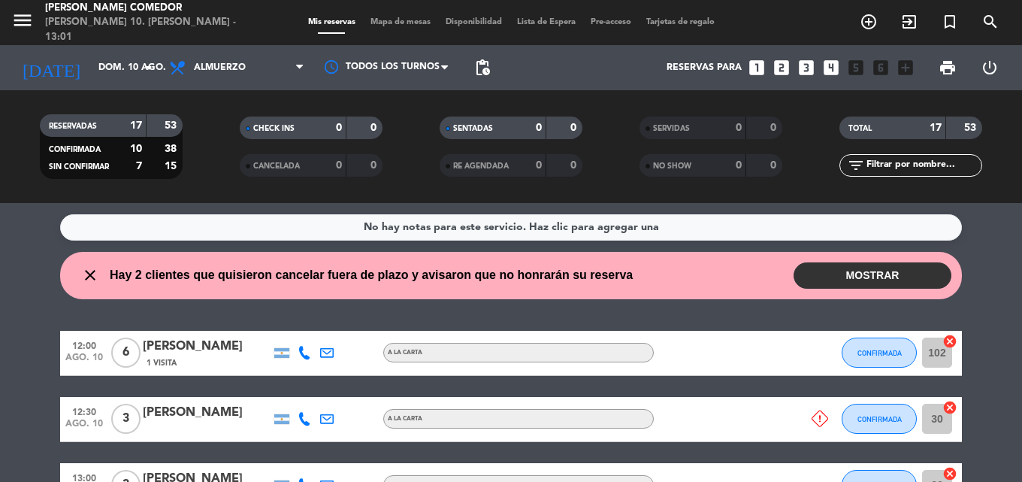
click at [861, 282] on button "MOSTRAR" at bounding box center [872, 275] width 158 height 26
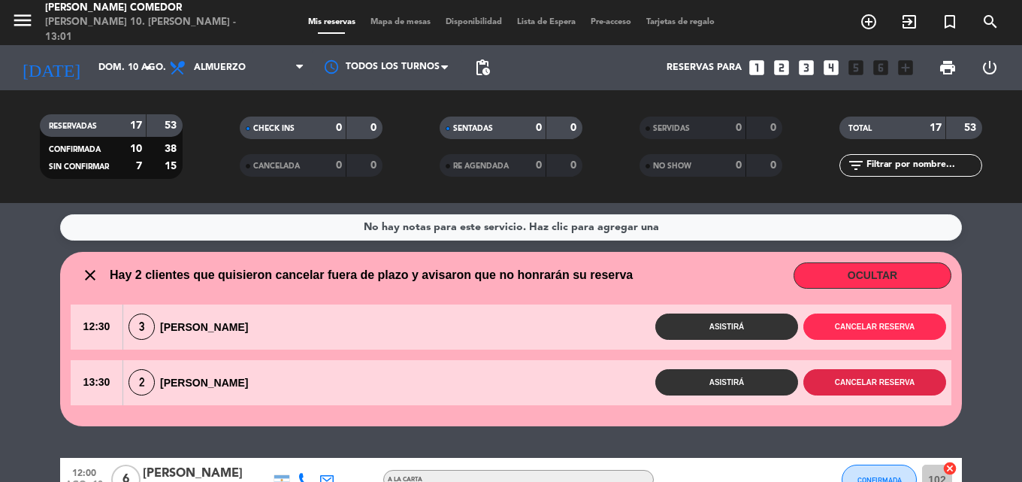
click at [887, 386] on button "Cancelar reserva" at bounding box center [874, 382] width 143 height 26
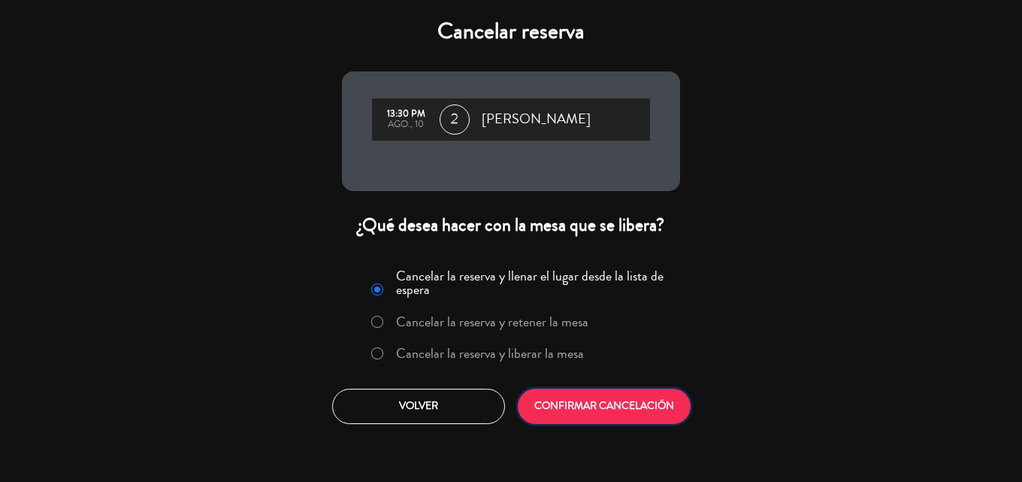
click at [608, 395] on button "CONFIRMAR CANCELACIÓN" at bounding box center [604, 405] width 173 height 35
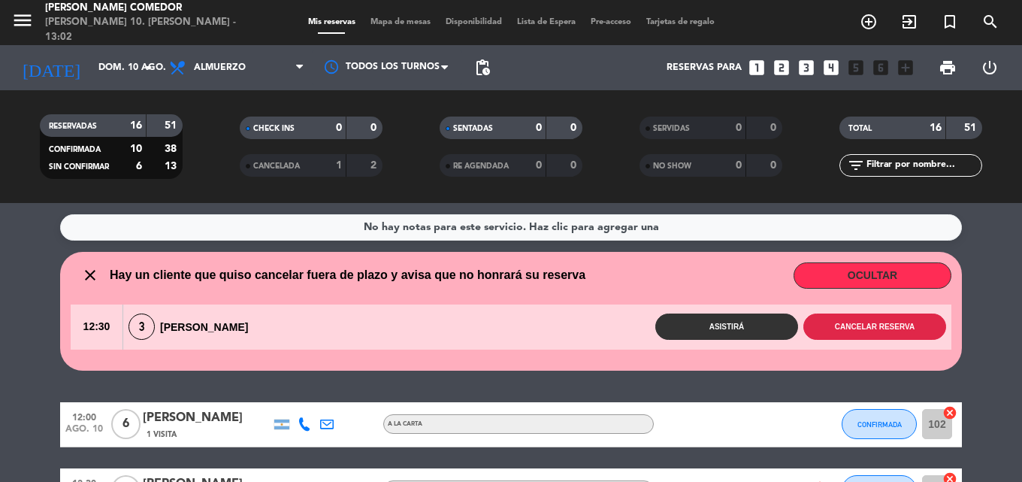
click at [913, 334] on button "Cancelar reserva" at bounding box center [874, 326] width 143 height 26
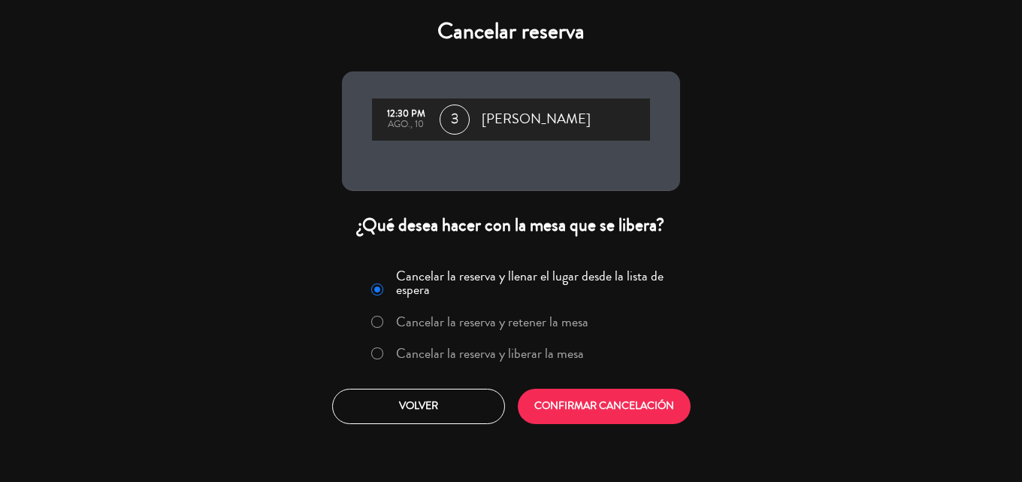
click at [571, 358] on label "Cancelar la reserva y liberar la mesa" at bounding box center [490, 353] width 188 height 14
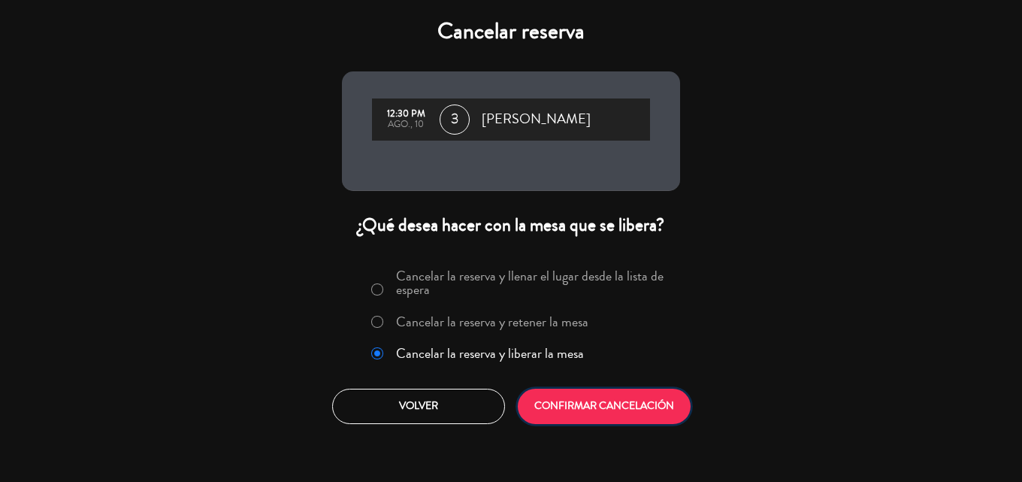
click at [595, 402] on button "CONFIRMAR CANCELACIÓN" at bounding box center [604, 405] width 173 height 35
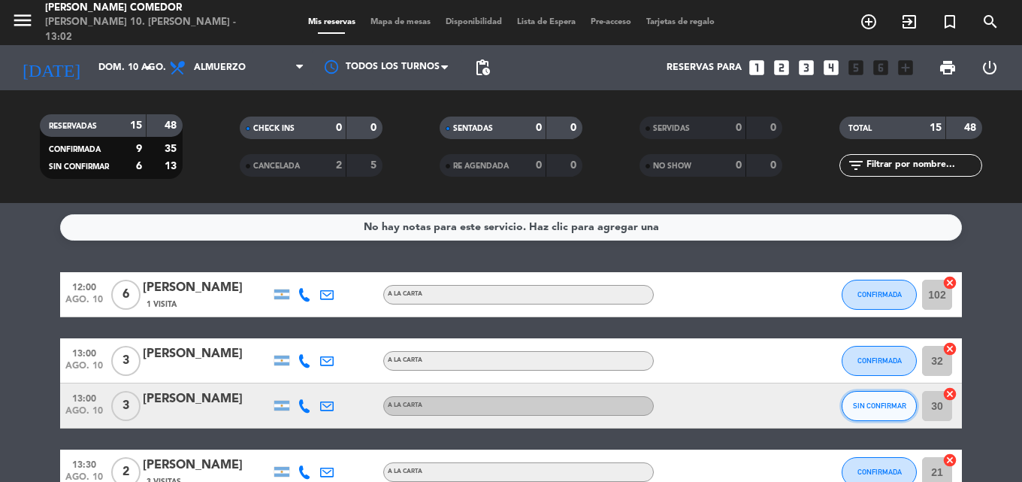
click at [874, 409] on button "SIN CONFIRMAR" at bounding box center [878, 406] width 75 height 30
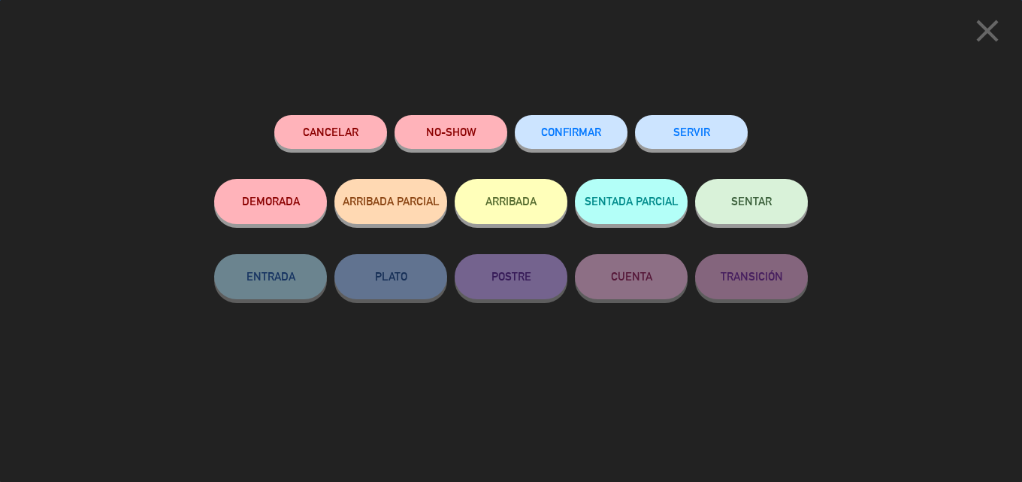
click at [566, 139] on button "CONFIRMAR" at bounding box center [571, 132] width 113 height 34
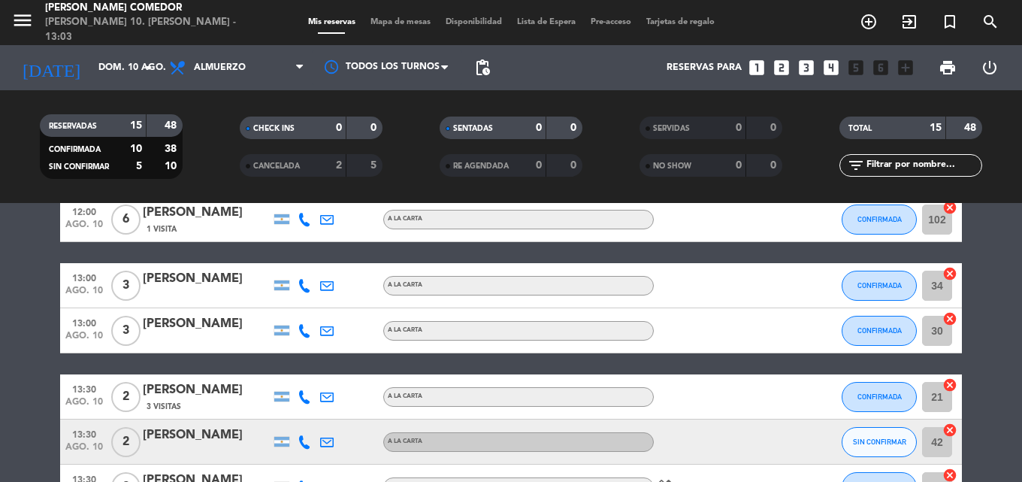
scroll to position [150, 0]
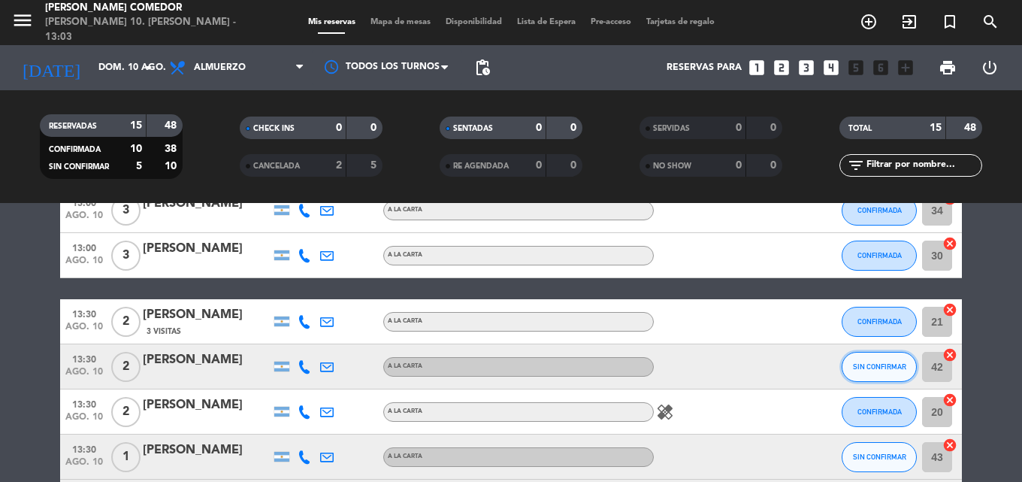
click at [863, 358] on button "SIN CONFIRMAR" at bounding box center [878, 367] width 75 height 30
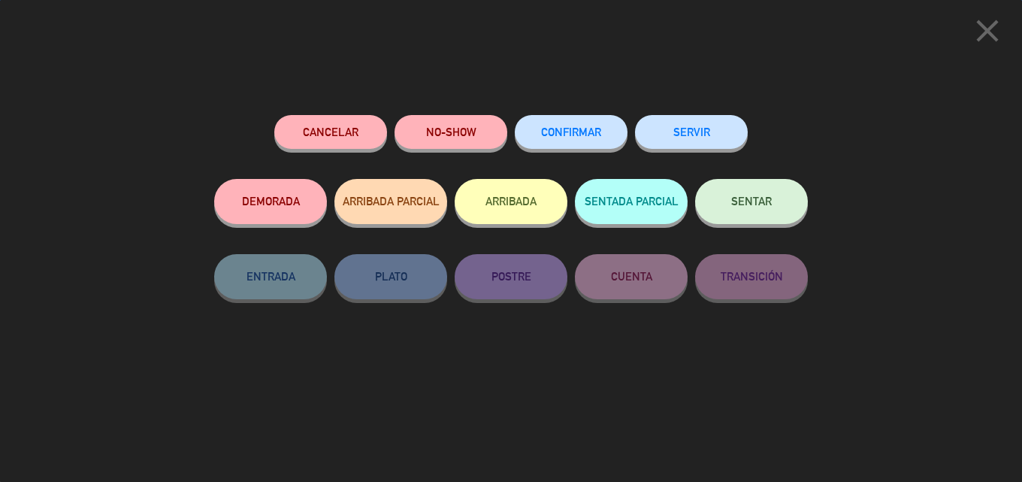
click at [579, 135] on span "CONFIRMAR" at bounding box center [571, 131] width 60 height 13
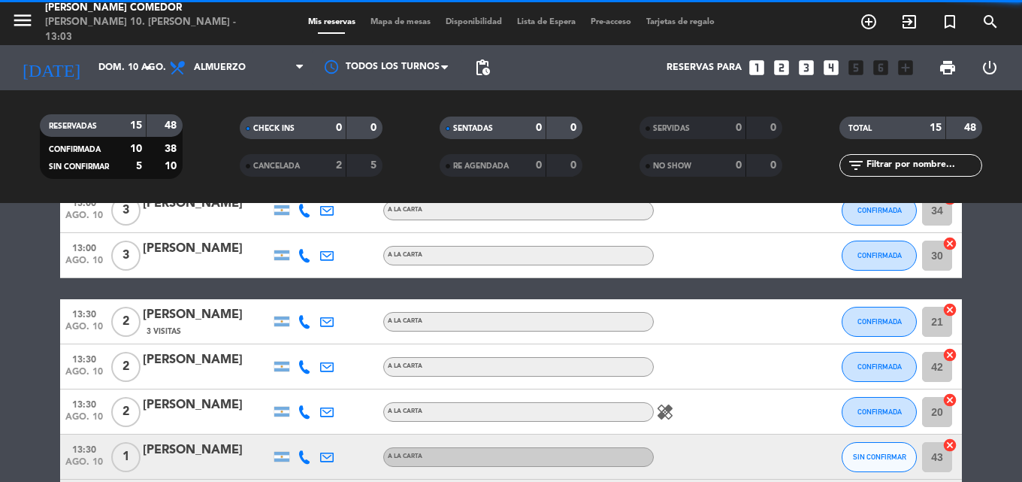
scroll to position [225, 0]
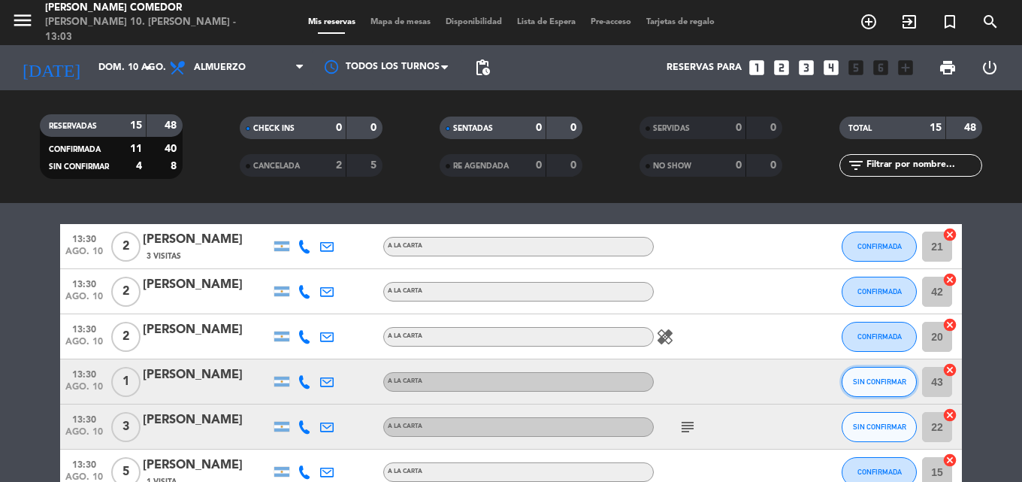
click at [863, 385] on span "SIN CONFIRMAR" at bounding box center [879, 381] width 53 height 8
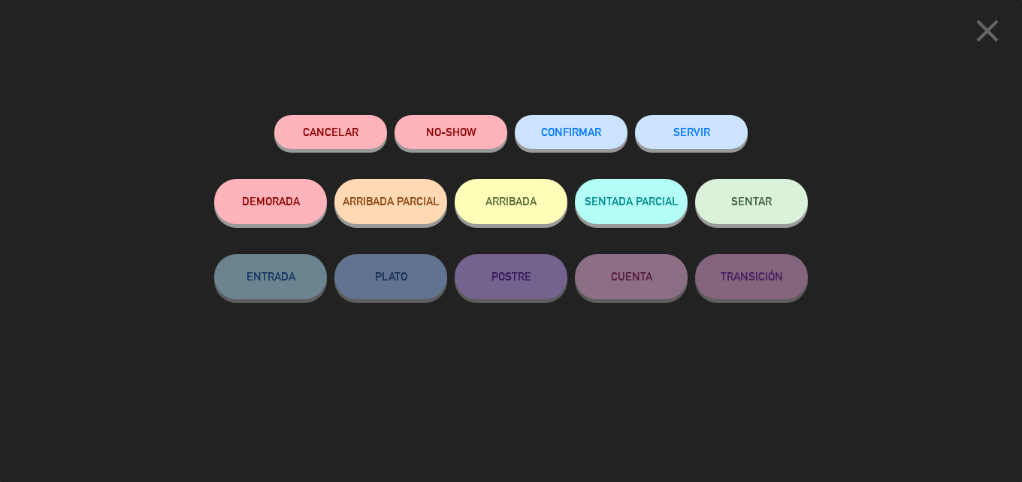
click at [567, 122] on button "CONFIRMAR" at bounding box center [571, 132] width 113 height 34
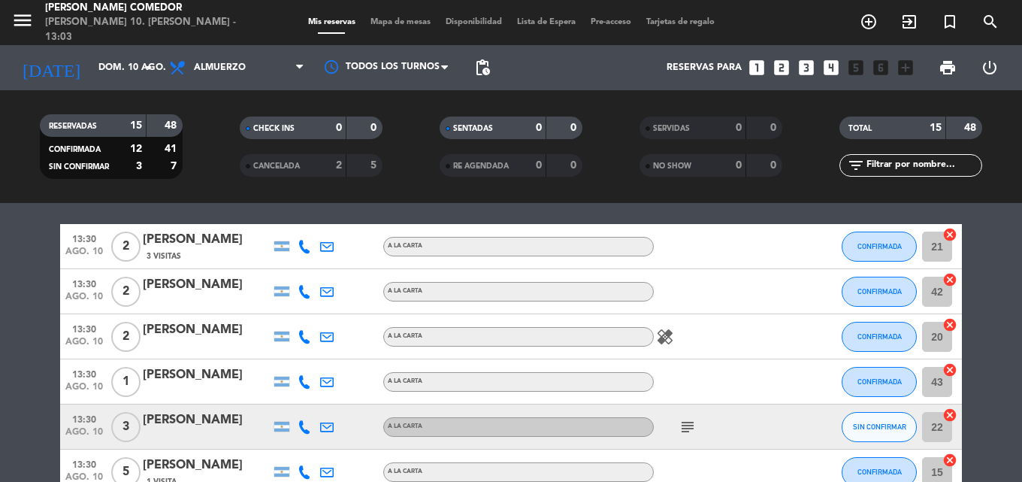
click at [680, 427] on icon "subject" at bounding box center [687, 427] width 18 height 18
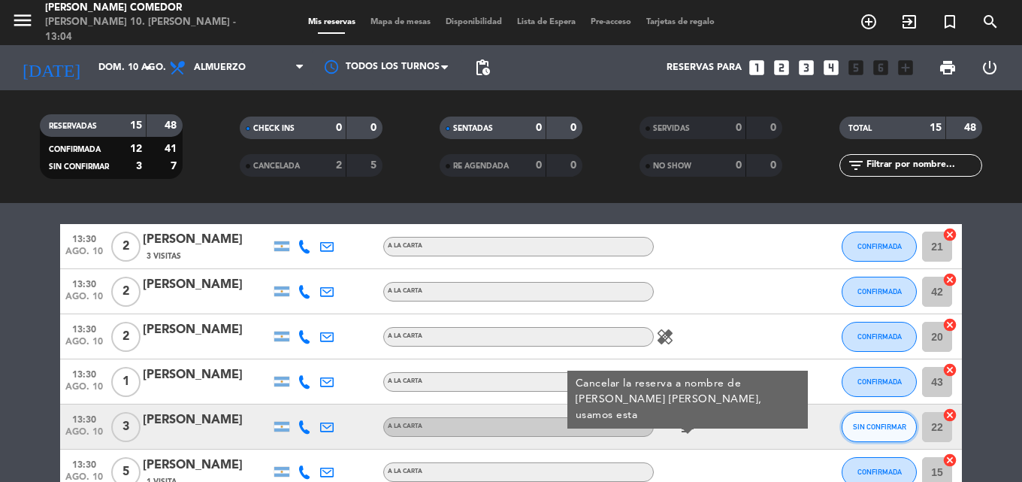
click at [891, 425] on span "SIN CONFIRMAR" at bounding box center [879, 426] width 53 height 8
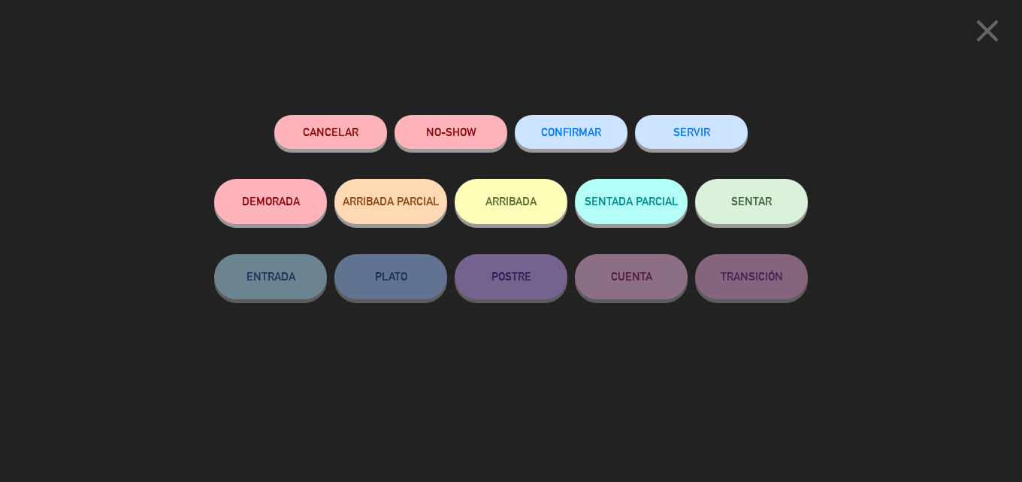
click at [583, 139] on button "CONFIRMAR" at bounding box center [571, 132] width 113 height 34
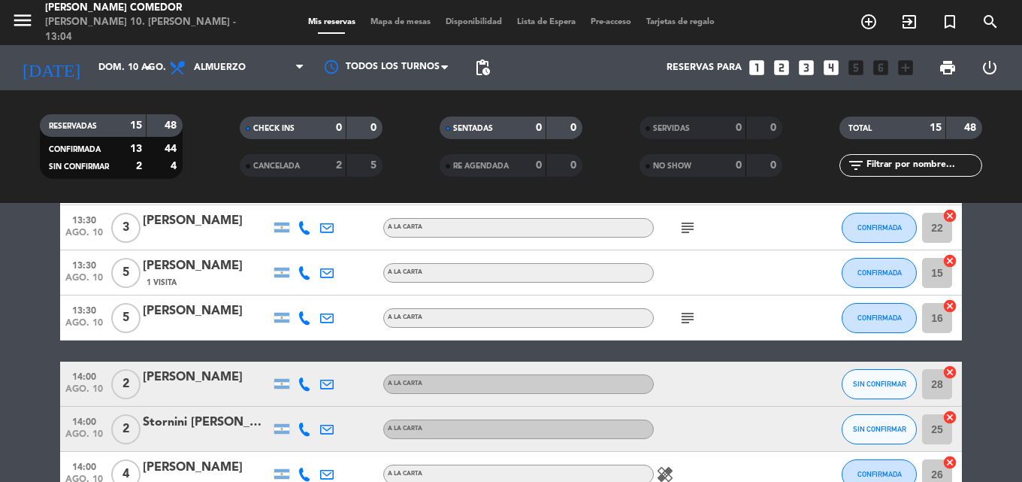
scroll to position [451, 0]
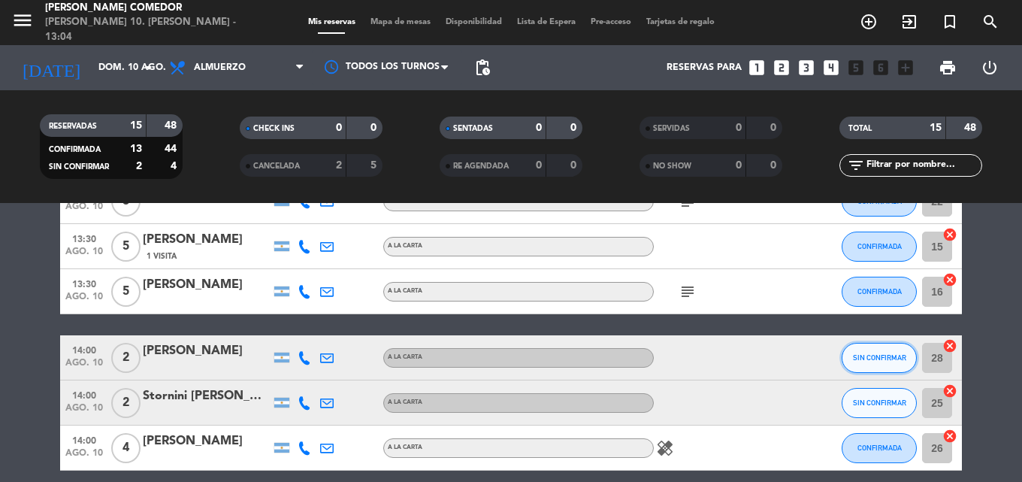
click at [876, 353] on button "SIN CONFIRMAR" at bounding box center [878, 358] width 75 height 30
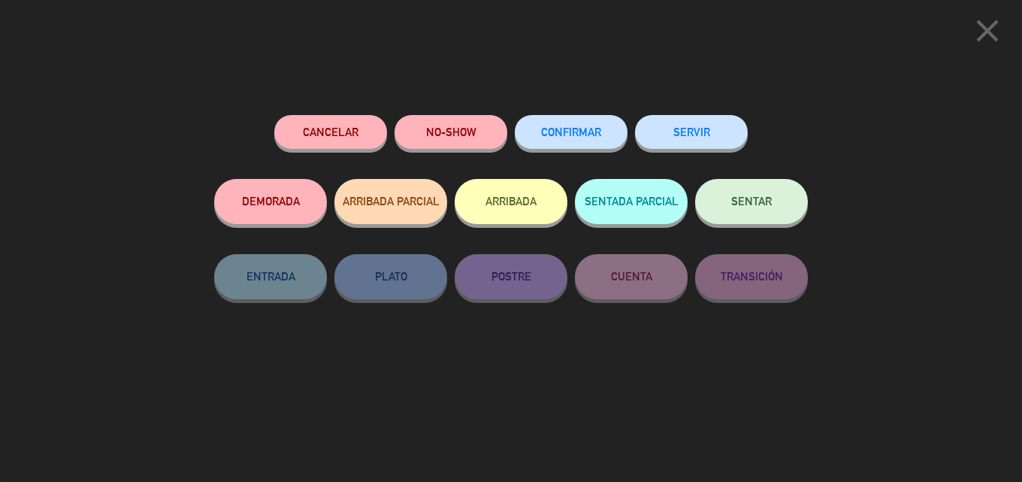
click at [577, 125] on button "CONFIRMAR" at bounding box center [571, 132] width 113 height 34
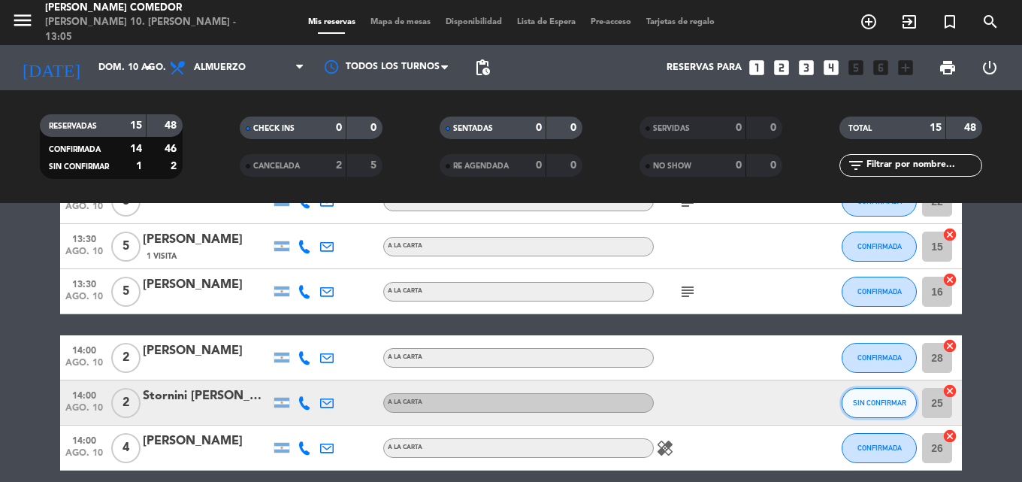
click at [878, 402] on span "SIN CONFIRMAR" at bounding box center [879, 402] width 53 height 8
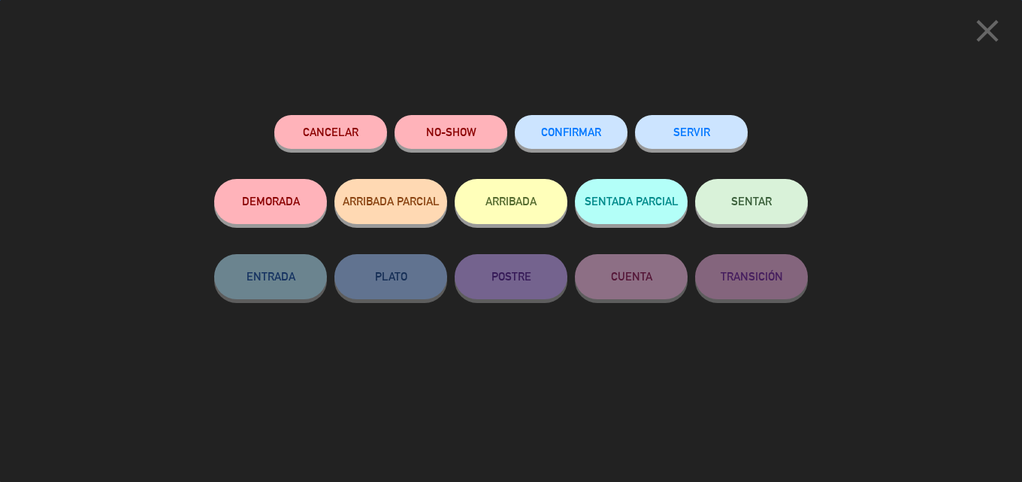
click at [595, 117] on button "CONFIRMAR" at bounding box center [571, 132] width 113 height 34
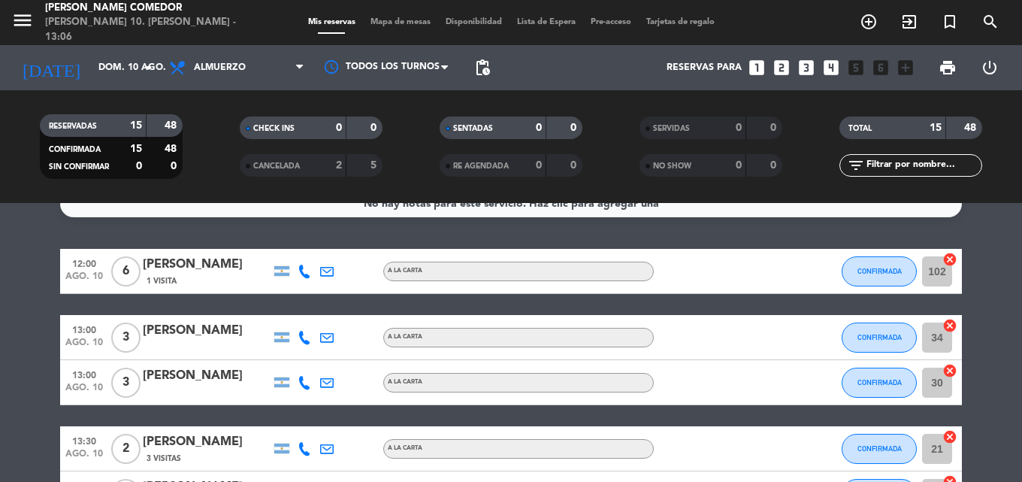
scroll to position [0, 0]
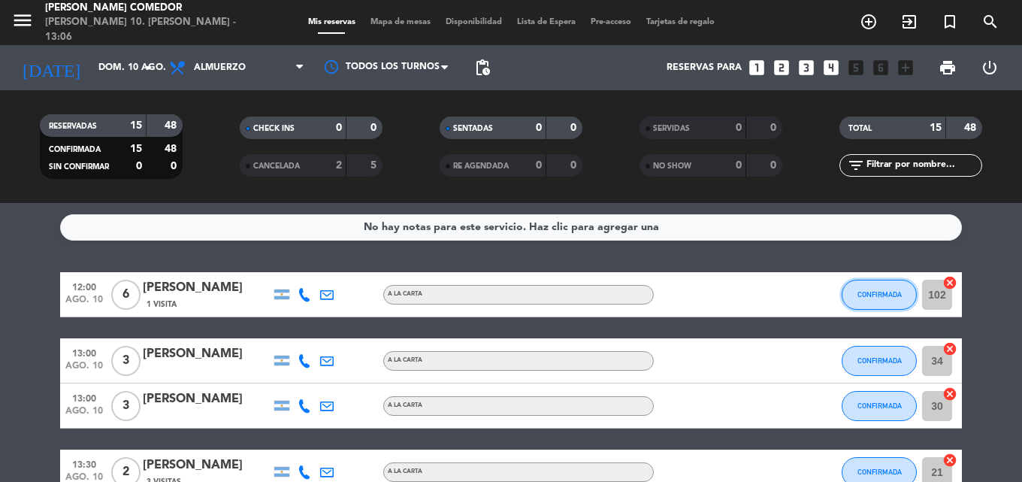
click at [889, 300] on button "CONFIRMADA" at bounding box center [878, 294] width 75 height 30
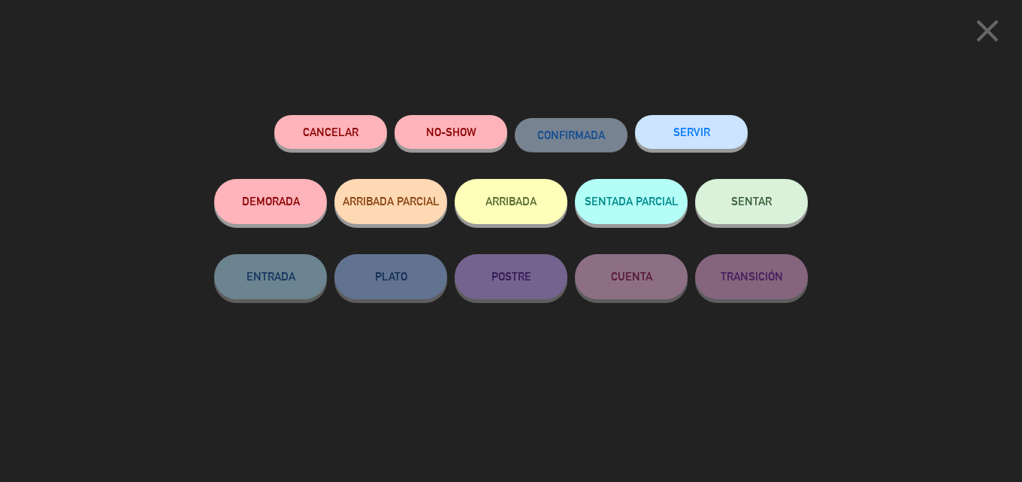
click at [715, 135] on button "SERVIR" at bounding box center [691, 132] width 113 height 34
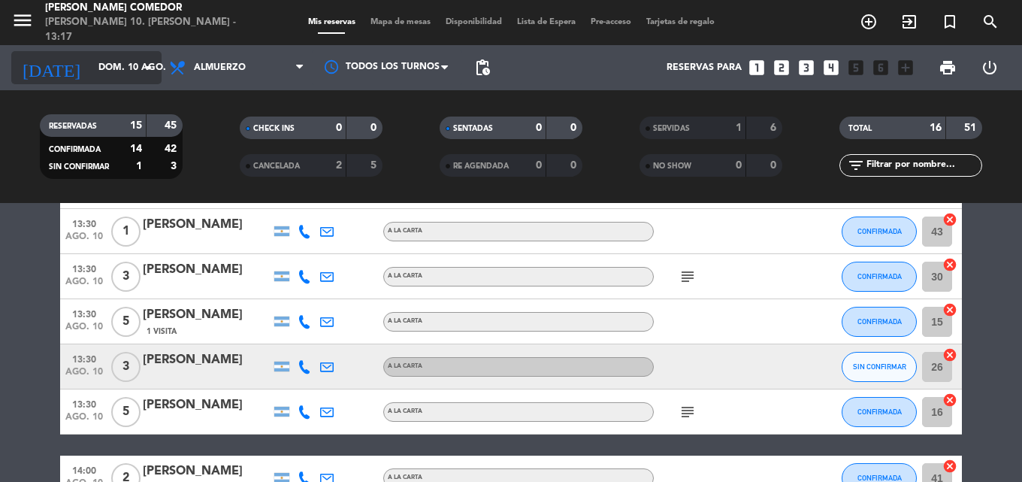
scroll to position [250, 0]
